Goal: Task Accomplishment & Management: Manage account settings

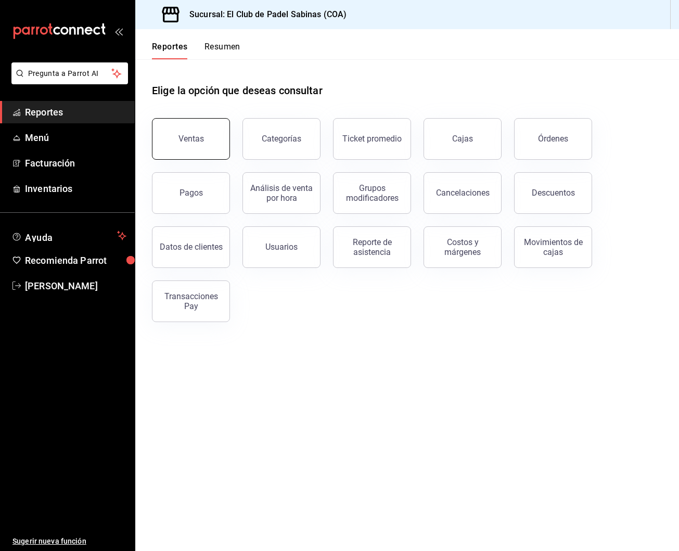
click at [184, 151] on button "Ventas" at bounding box center [191, 139] width 78 height 42
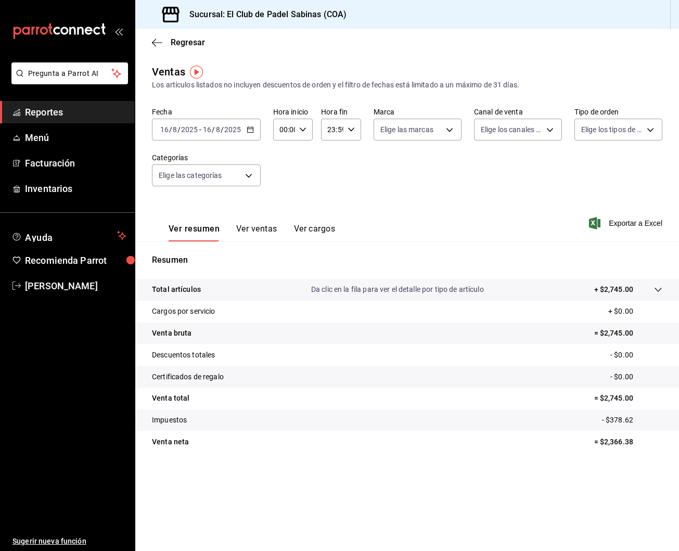
click at [265, 233] on button "Ver ventas" at bounding box center [256, 233] width 41 height 18
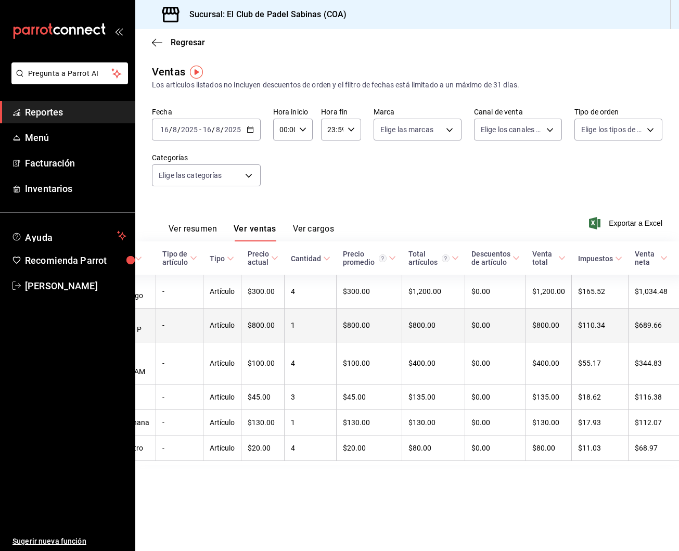
scroll to position [0, 45]
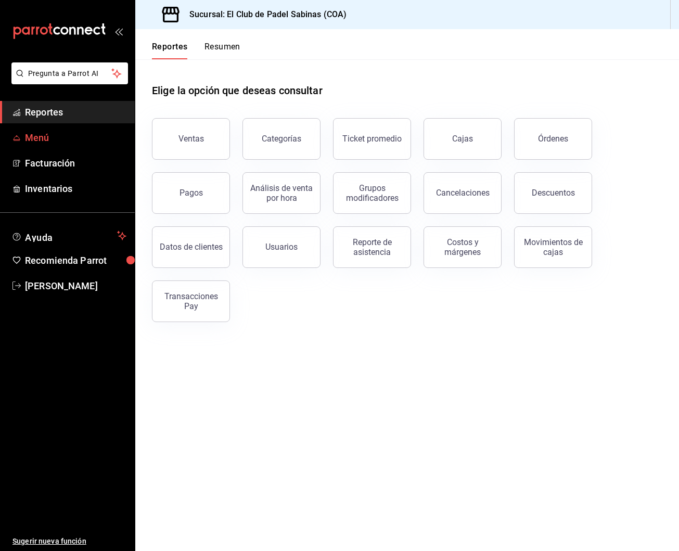
click at [69, 134] on span "Menú" at bounding box center [75, 138] width 101 height 14
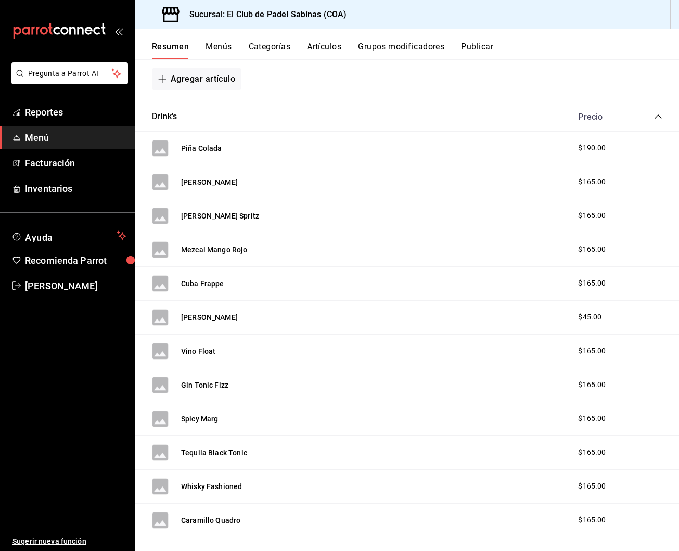
scroll to position [801, 0]
click at [172, 116] on button "Drink's" at bounding box center [164, 116] width 25 height 12
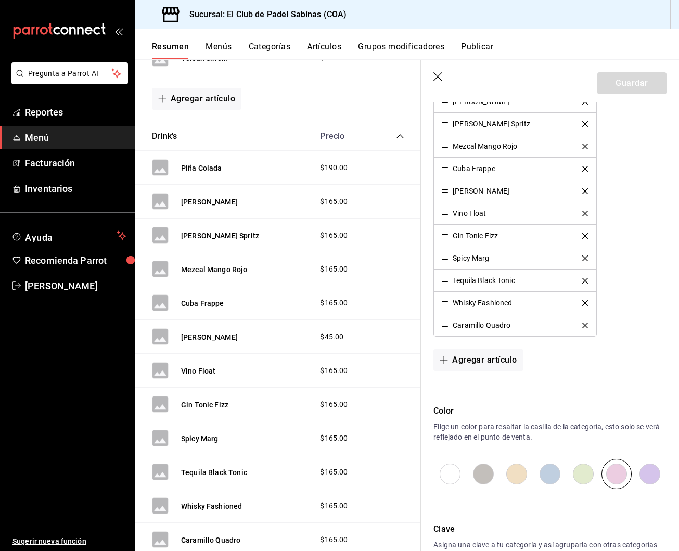
scroll to position [345, 0]
click at [490, 360] on button "Agregar artículo" at bounding box center [477, 359] width 89 height 22
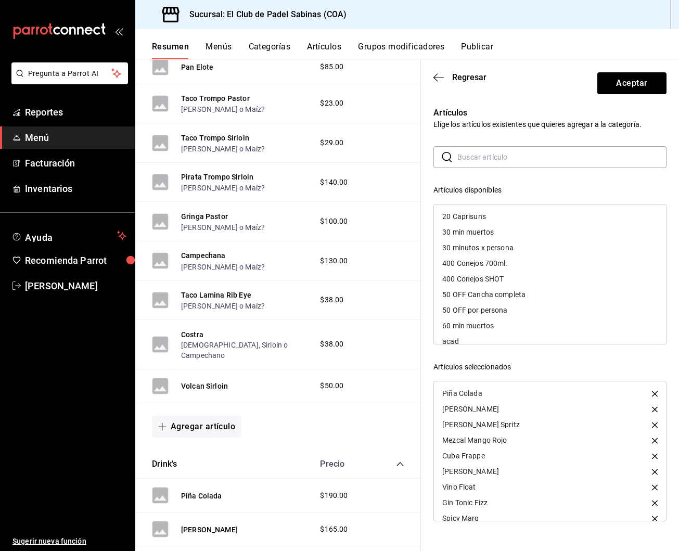
scroll to position [473, 0]
click at [444, 77] on span "Regresar" at bounding box center [459, 77] width 53 height 10
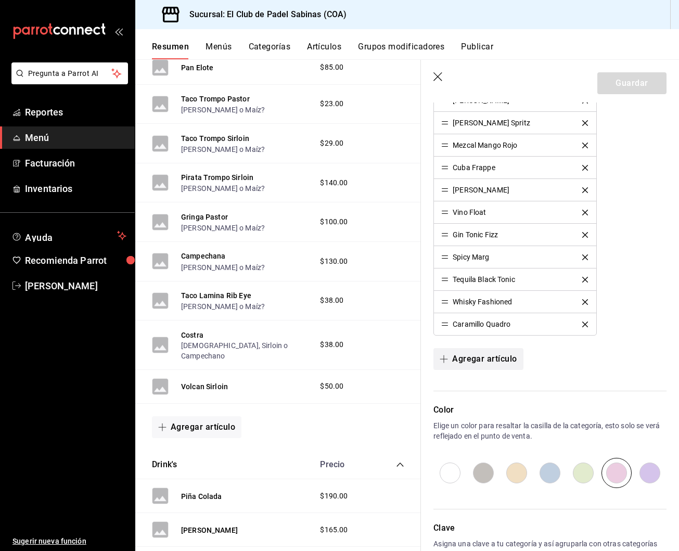
click at [475, 358] on button "Agregar artículo" at bounding box center [477, 359] width 89 height 22
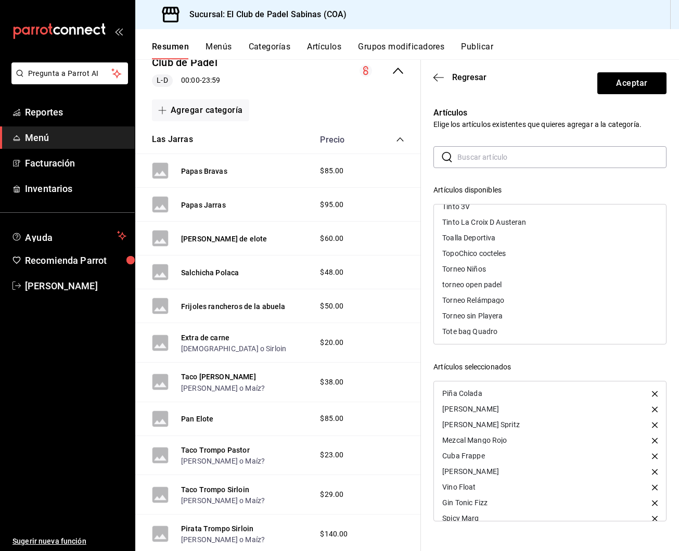
scroll to position [0, 0]
click at [81, 130] on link "Menú" at bounding box center [67, 137] width 135 height 22
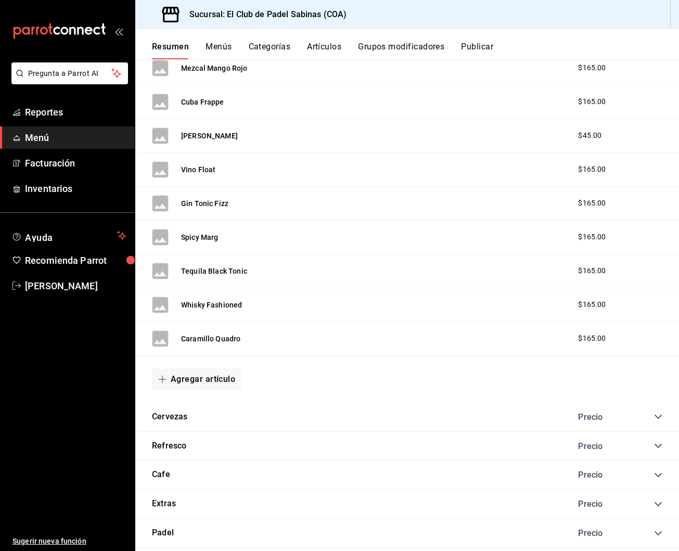
scroll to position [1003, 0]
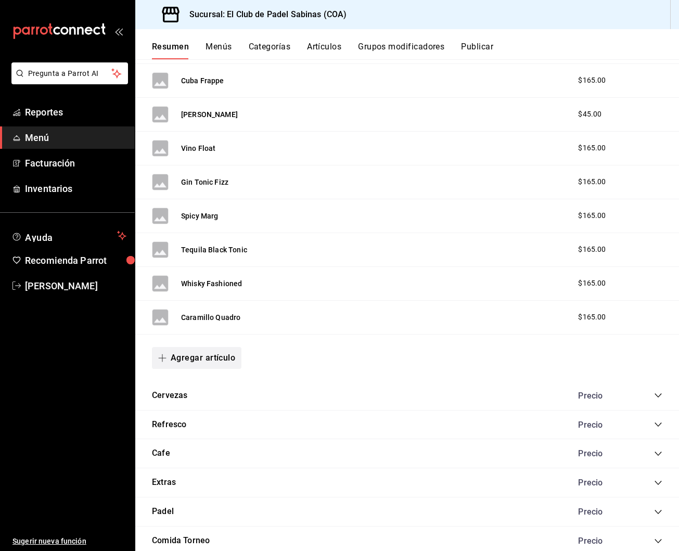
click at [213, 357] on button "Agregar artículo" at bounding box center [196, 358] width 89 height 22
click at [206, 407] on li "Artículo nuevo" at bounding box center [193, 409] width 82 height 25
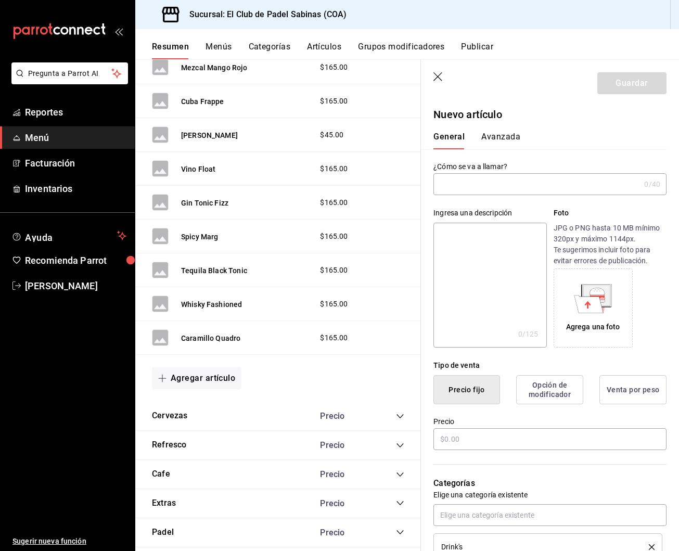
click at [530, 183] on input "text" at bounding box center [536, 184] width 207 height 21
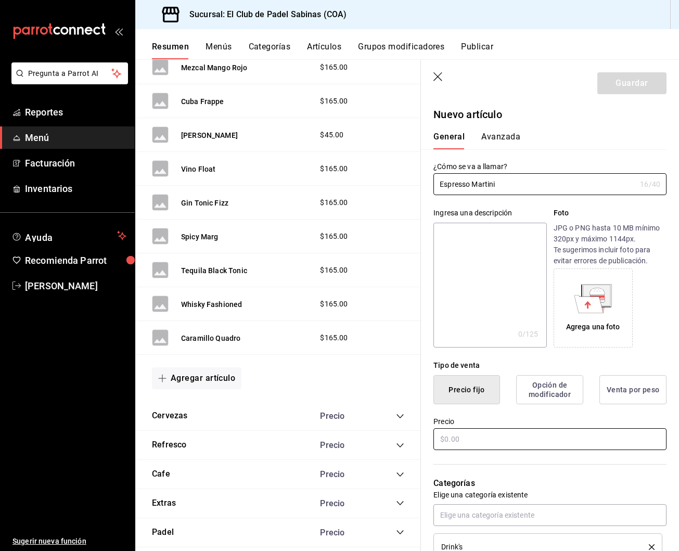
type input "Espresso Martini"
click at [536, 448] on input "text" at bounding box center [549, 439] width 233 height 22
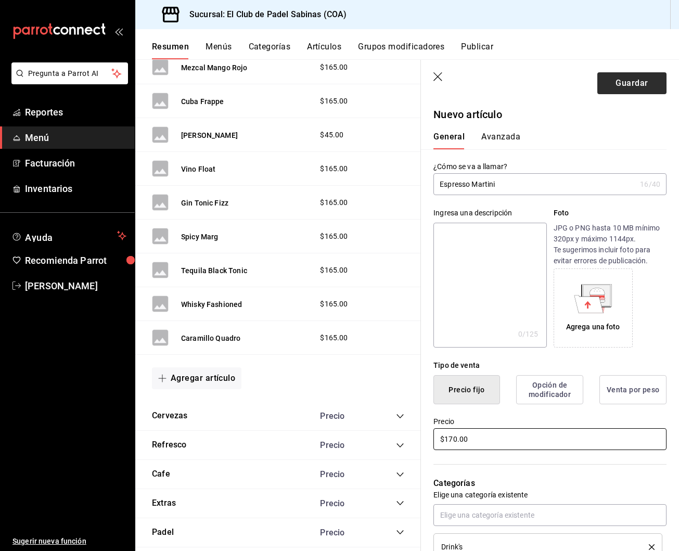
type input "$170.00"
click at [626, 80] on button "Guardar" at bounding box center [631, 83] width 69 height 22
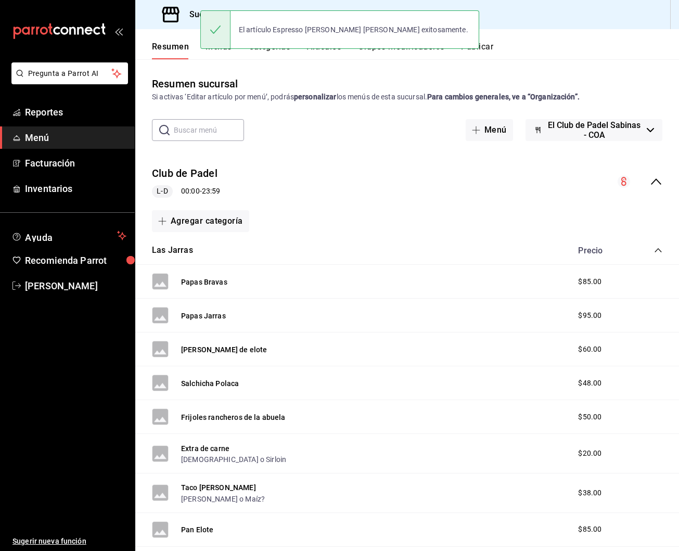
click at [489, 48] on button "Publicar" at bounding box center [477, 51] width 32 height 18
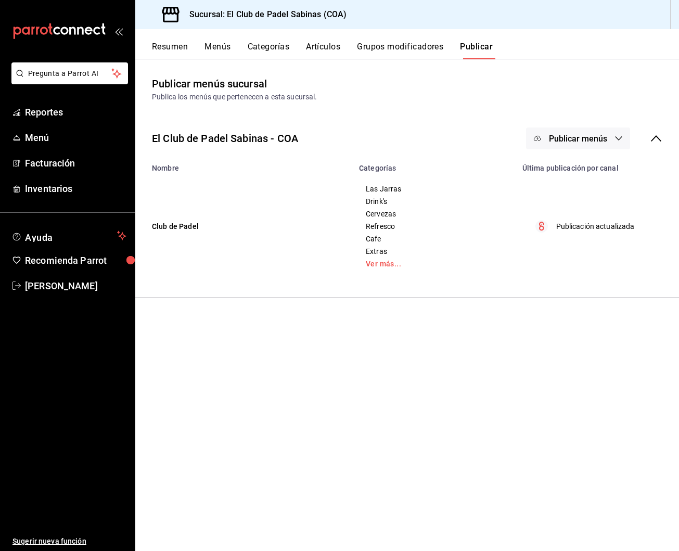
click at [606, 148] on button "Publicar menús" at bounding box center [578, 138] width 104 height 22
click at [603, 170] on span "Punto de venta" at bounding box center [593, 172] width 50 height 11
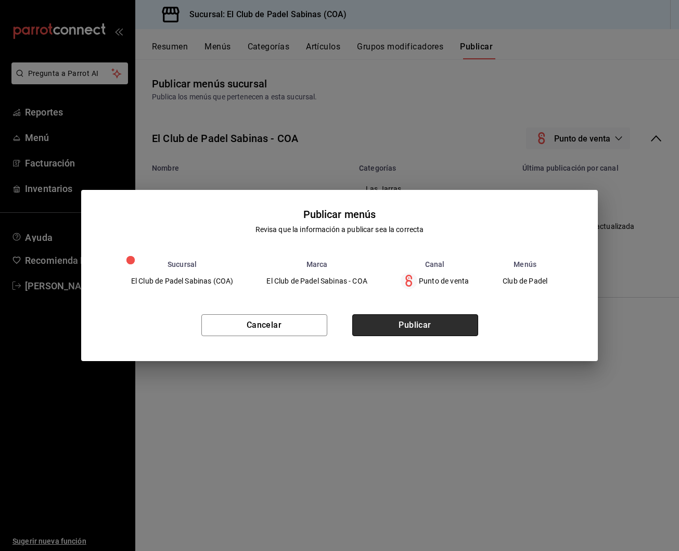
click at [452, 332] on button "Publicar" at bounding box center [415, 325] width 126 height 22
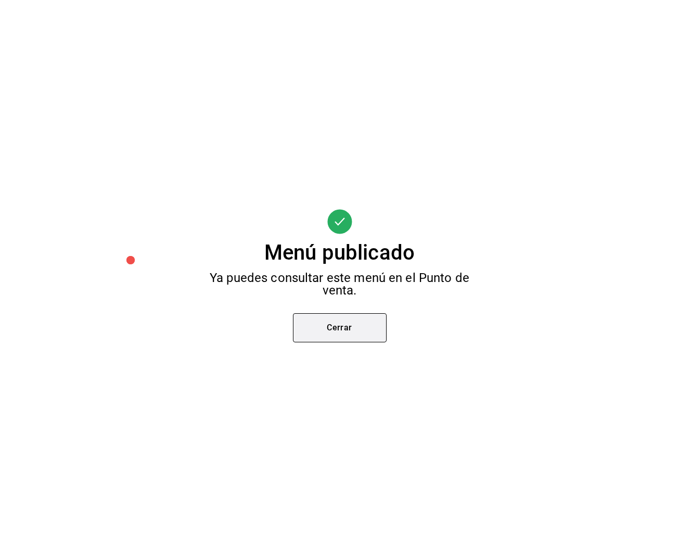
click at [357, 327] on button "Cerrar" at bounding box center [340, 327] width 94 height 29
